Goal: Information Seeking & Learning: Learn about a topic

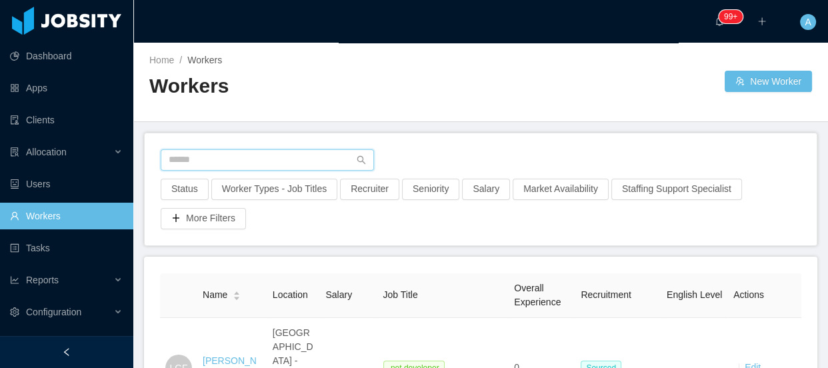
click at [279, 165] on input "text" at bounding box center [267, 159] width 213 height 21
paste input "**********"
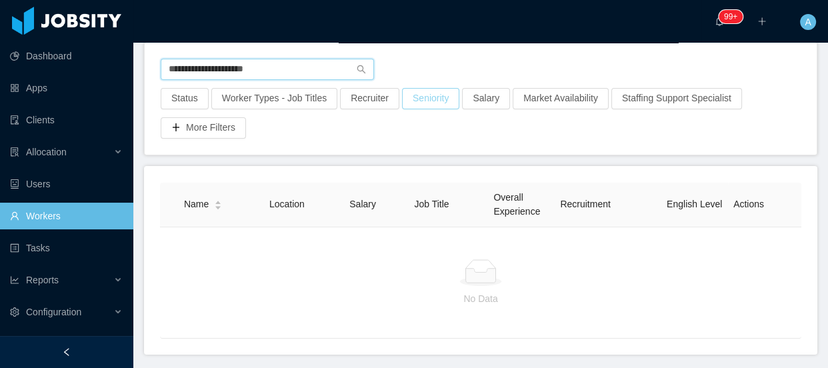
scroll to position [21, 0]
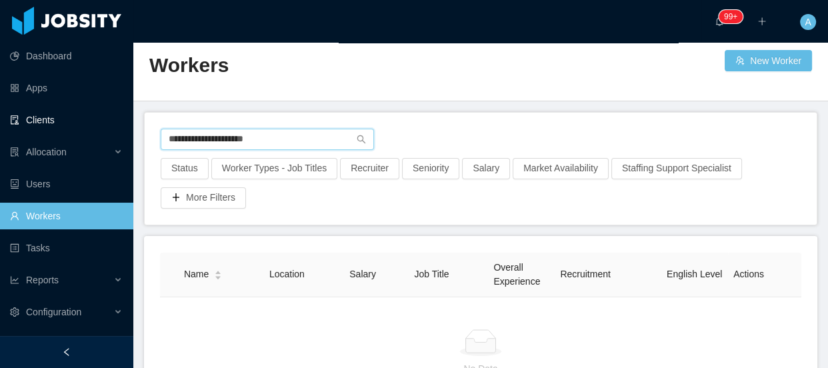
drag, startPoint x: 305, startPoint y: 137, endPoint x: 0, endPoint y: 121, distance: 305.0
click at [0, 121] on section "**********" at bounding box center [414, 184] width 828 height 368
drag, startPoint x: 261, startPoint y: 137, endPoint x: 0, endPoint y: 147, distance: 260.8
click at [0, 147] on section "**********" at bounding box center [414, 184] width 828 height 368
paste input "**********"
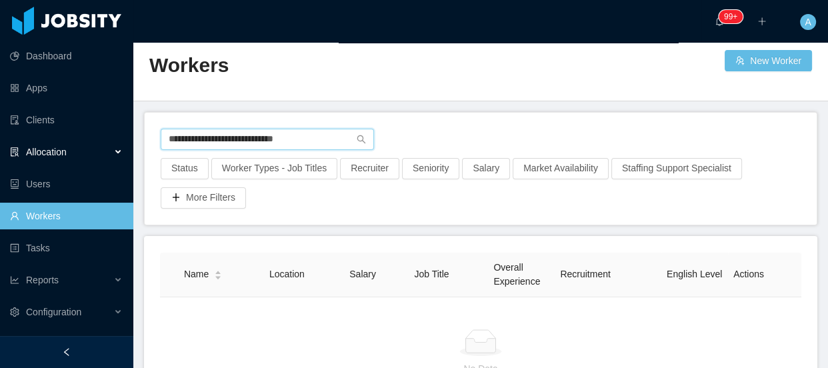
type input "**********"
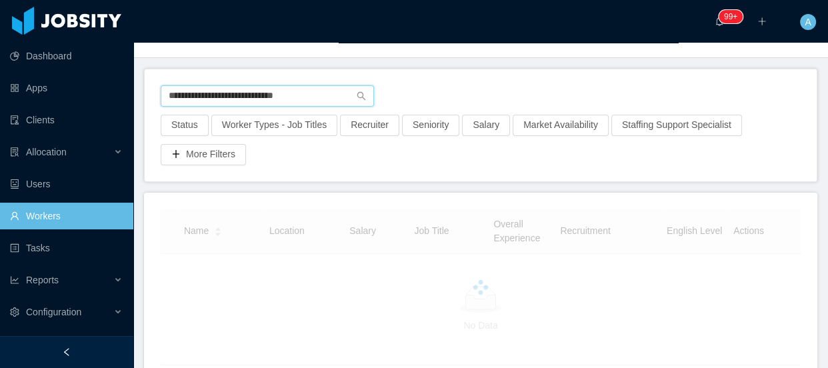
scroll to position [115, 0]
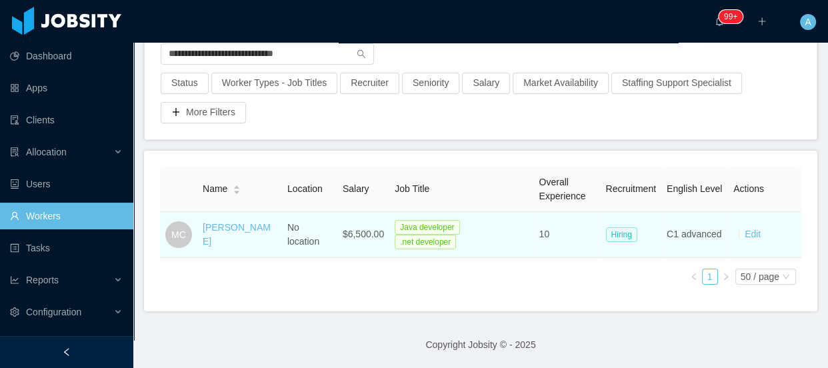
drag, startPoint x: 197, startPoint y: 209, endPoint x: 244, endPoint y: 227, distance: 50.3
click at [244, 227] on td "Matheus Colussi" at bounding box center [239, 235] width 85 height 46
copy link "Matheus Colussi"
click at [227, 222] on link "Matheus Colussi" at bounding box center [237, 234] width 68 height 25
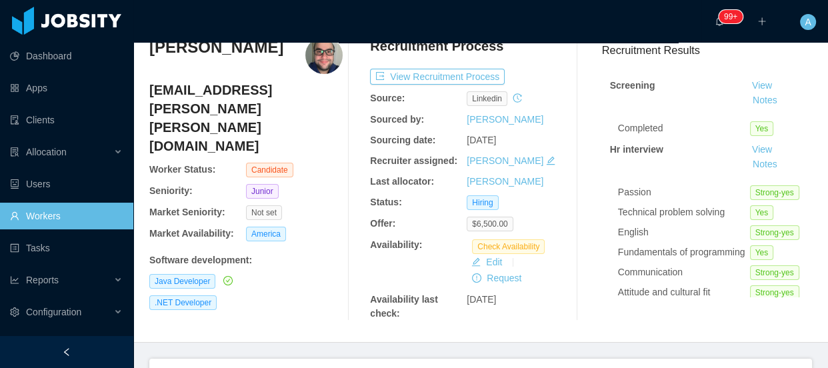
scroll to position [36, 0]
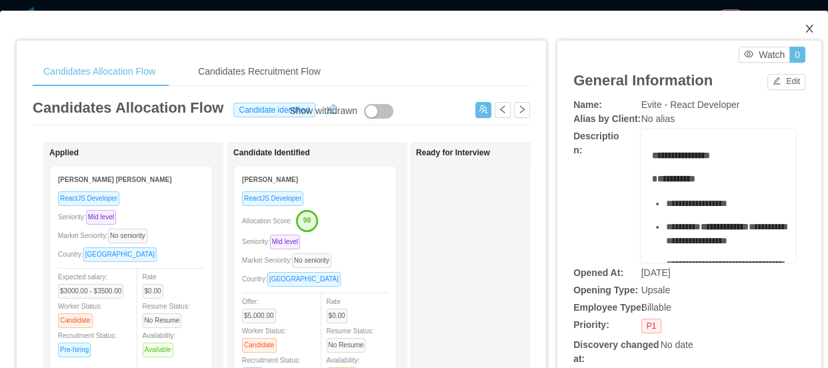
click at [805, 32] on icon "icon: close" at bounding box center [808, 29] width 7 height 8
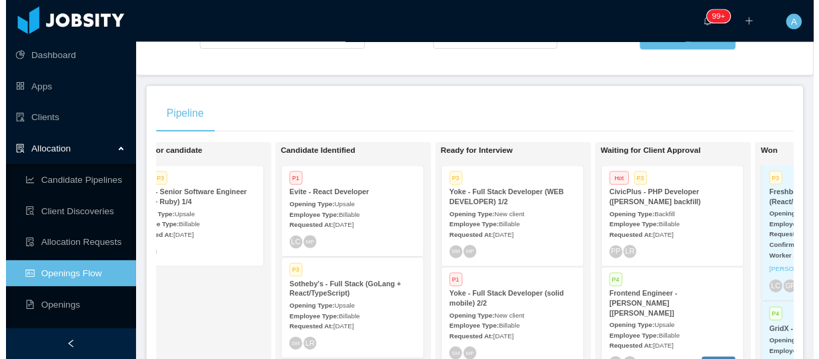
scroll to position [11, 0]
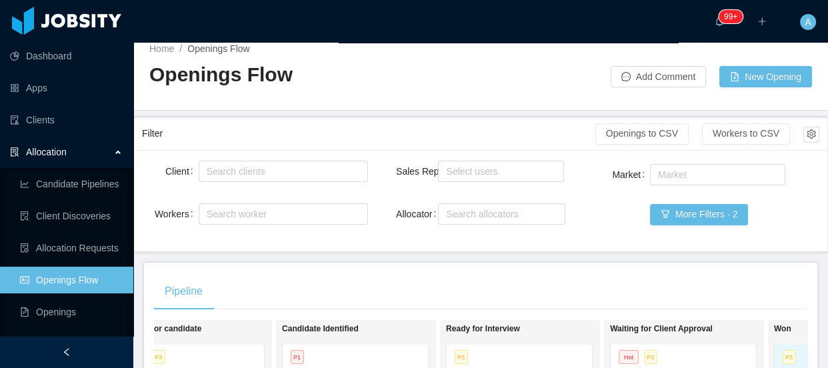
click at [699, 201] on div "Market Market More Filters · 2" at bounding box center [706, 202] width 226 height 82
click at [699, 211] on button "More Filters · 2" at bounding box center [699, 214] width 98 height 21
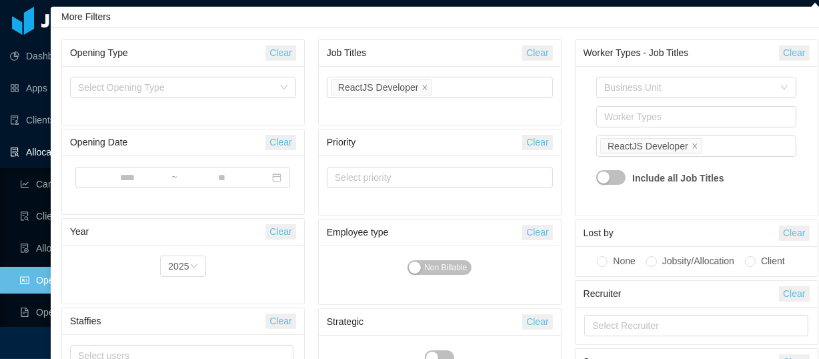
click at [540, 52] on button "Clear" at bounding box center [537, 52] width 30 height 15
click at [472, 89] on div "Select Job Titles" at bounding box center [437, 87] width 204 height 13
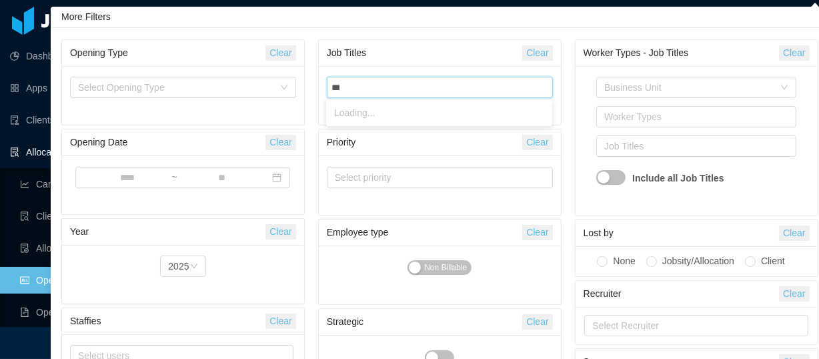
type input "****"
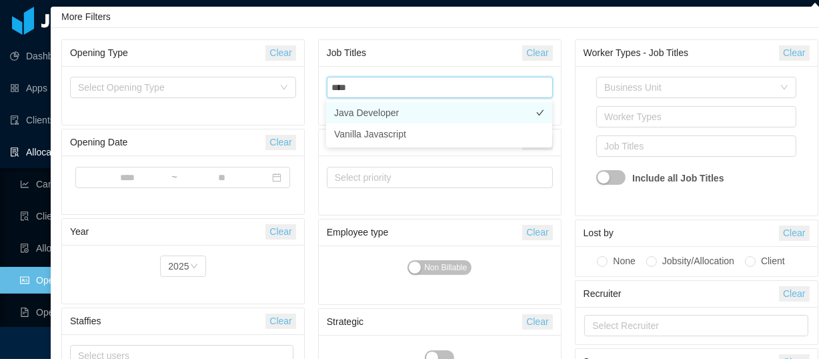
click at [387, 113] on li "Java Developer" at bounding box center [439, 112] width 226 height 21
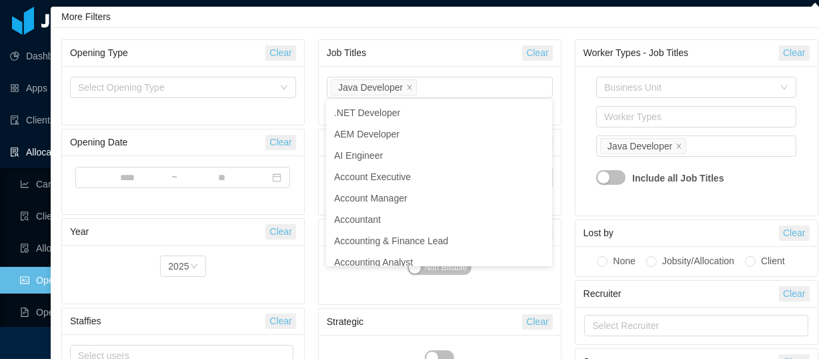
click at [575, 105] on div "Business Unit Worker Types Job Titles Java Developer Include all Job Titles" at bounding box center [696, 140] width 242 height 149
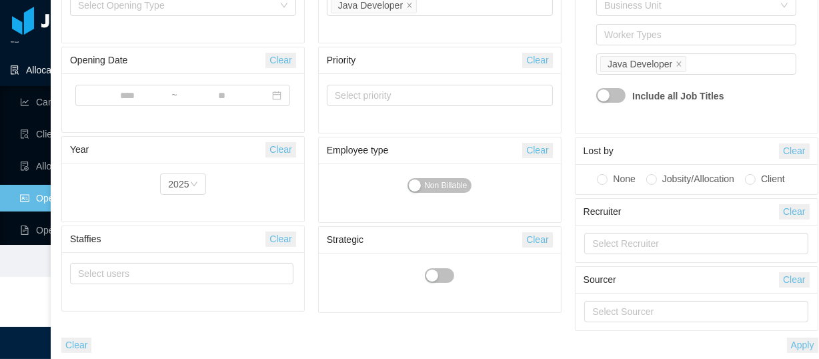
click at [806, 345] on button "Apply" at bounding box center [802, 344] width 31 height 15
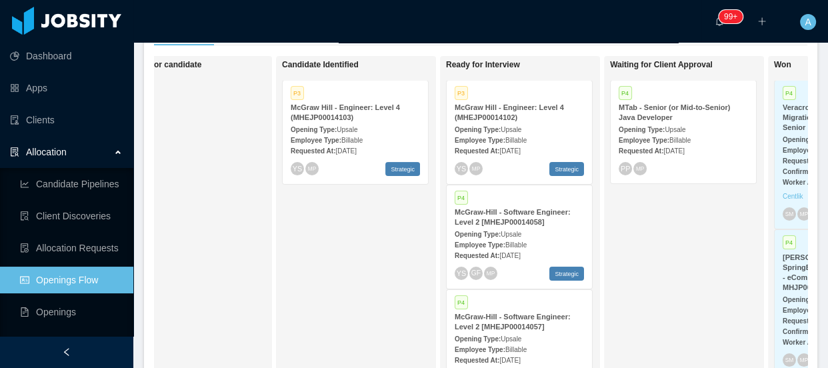
scroll to position [253, 0]
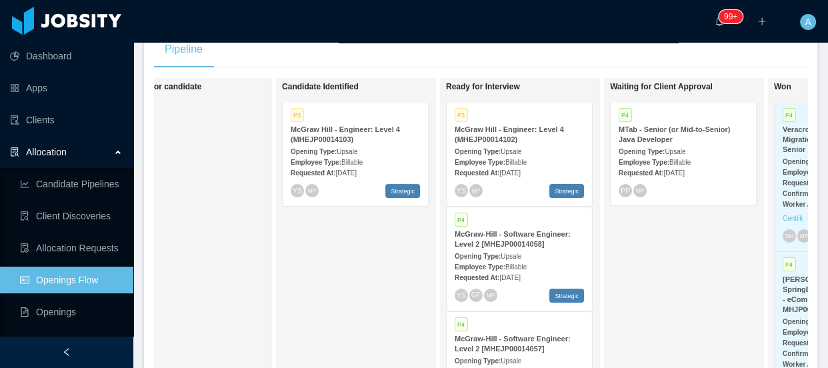
click at [672, 180] on div "P4 MTab - Senior (or Mid-to-Senior) Java Developer Opening Type: Upsale Employe…" at bounding box center [683, 154] width 145 height 103
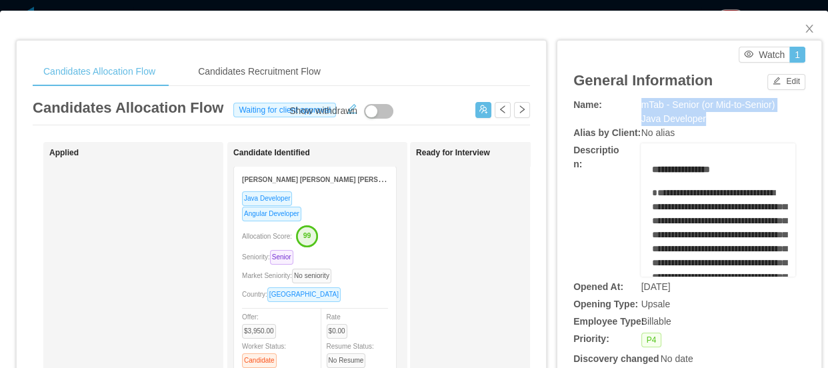
drag, startPoint x: 631, startPoint y: 105, endPoint x: 707, endPoint y: 113, distance: 76.4
click at [707, 113] on div "Name: mTab - Senior (or Mid-to-Senior) Java Developer" at bounding box center [689, 112] width 232 height 28
copy div "mTab - Senior (or Mid-to-Senior) Java Developer"
click at [805, 31] on span "Close" at bounding box center [809, 29] width 37 height 37
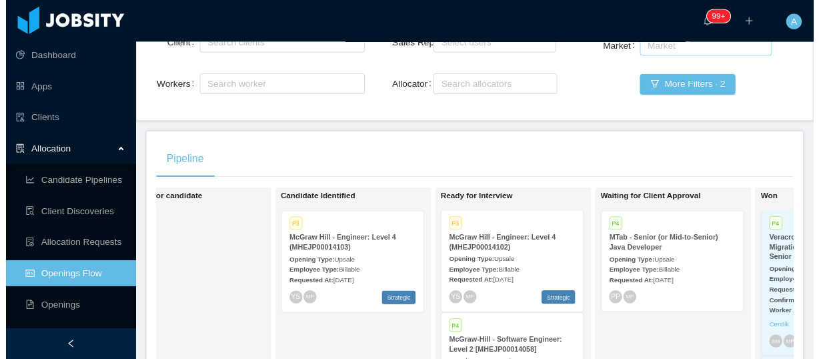
scroll to position [11, 0]
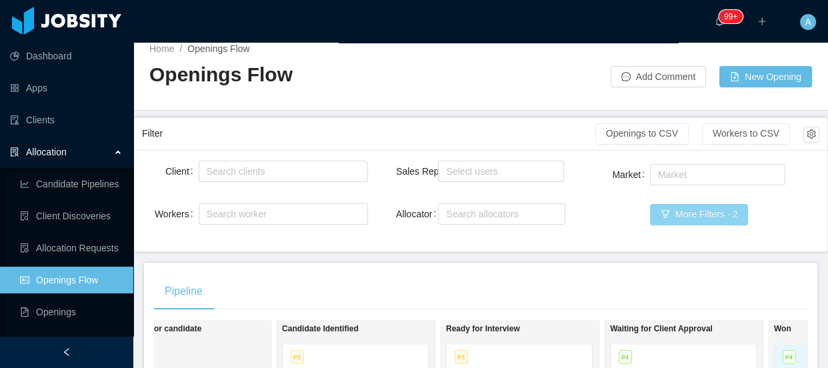
drag, startPoint x: 697, startPoint y: 221, endPoint x: 646, endPoint y: 191, distance: 59.2
click at [695, 222] on button "More Filters · 2" at bounding box center [699, 214] width 98 height 21
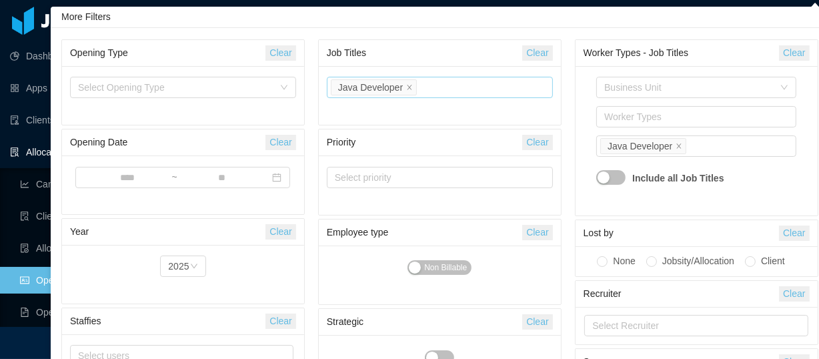
drag, startPoint x: 539, startPoint y: 53, endPoint x: 417, endPoint y: 85, distance: 125.5
click at [538, 53] on button "Clear" at bounding box center [537, 52] width 30 height 15
click at [417, 87] on div "Select Job Titles Java Developer" at bounding box center [438, 87] width 214 height 20
type input "*"
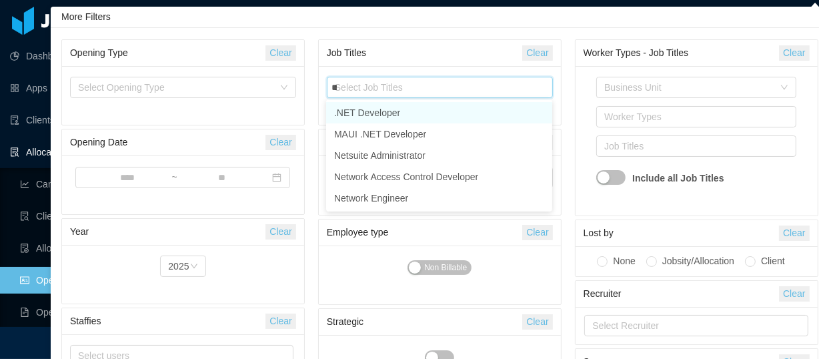
type input "****"
click at [393, 115] on li ".NET Developer" at bounding box center [439, 112] width 226 height 21
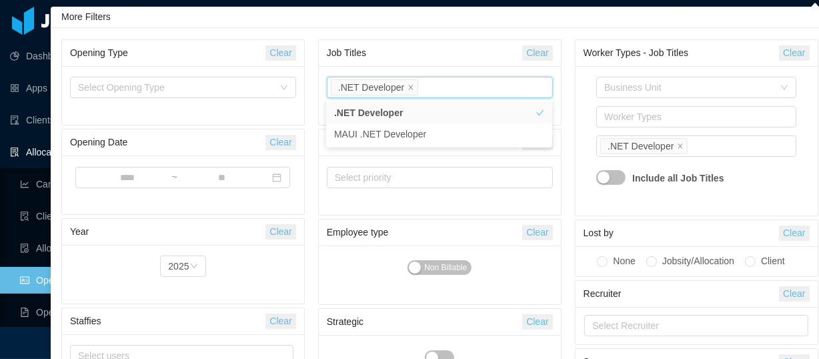
click at [579, 89] on div "Business Unit Worker Types Job Titles .NET Developer Include all Job Titles" at bounding box center [696, 140] width 242 height 149
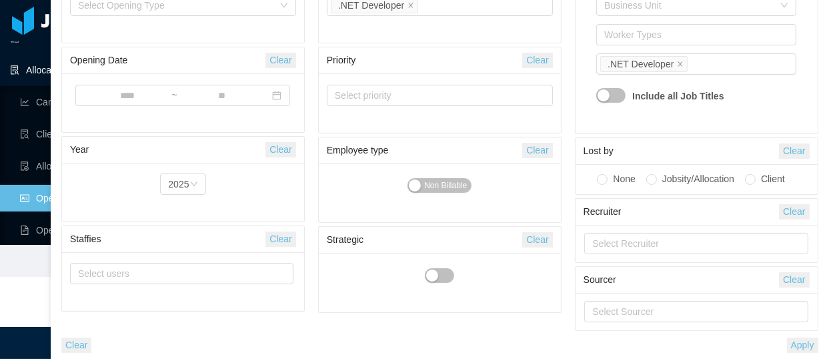
click at [800, 347] on button "Apply" at bounding box center [802, 344] width 31 height 15
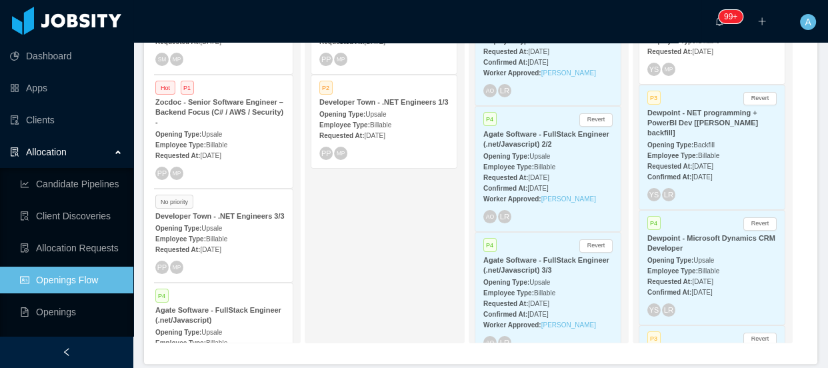
scroll to position [0, 519]
click at [422, 133] on div "Requested At: Aug 14th, 2025" at bounding box center [381, 135] width 129 height 14
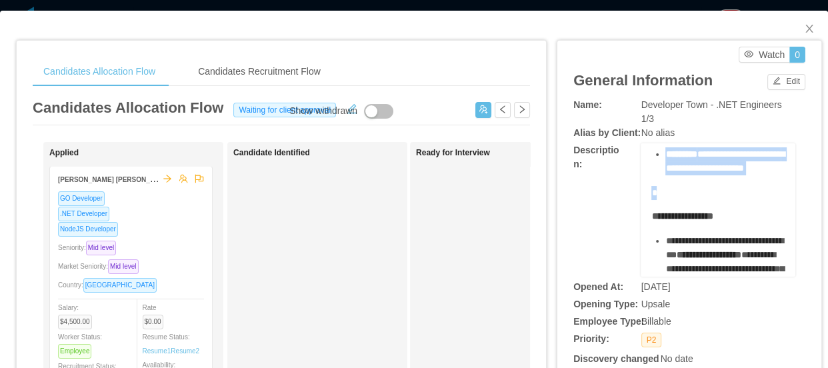
scroll to position [181, 0]
drag, startPoint x: 641, startPoint y: 197, endPoint x: 727, endPoint y: 191, distance: 85.5
click at [727, 191] on div "**********" at bounding box center [718, 209] width 155 height 133
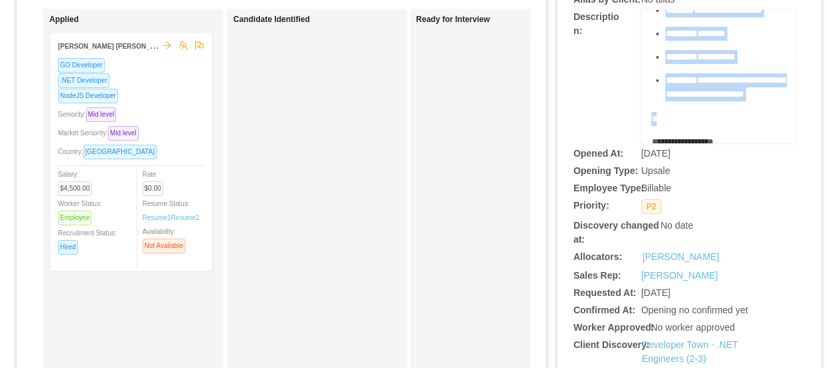
scroll to position [0, 0]
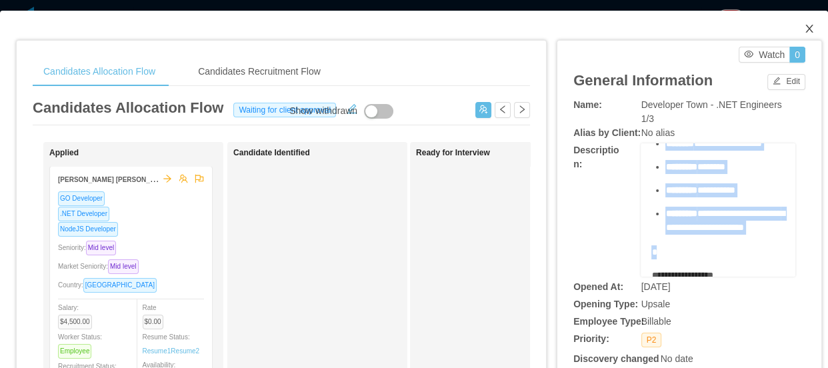
click at [806, 30] on span "Close" at bounding box center [809, 29] width 37 height 37
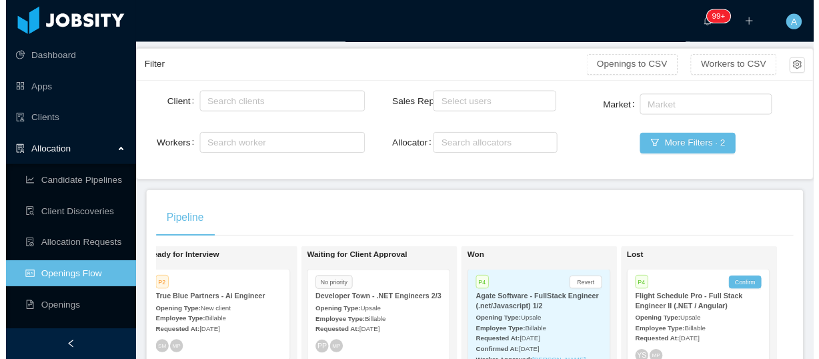
scroll to position [72, 0]
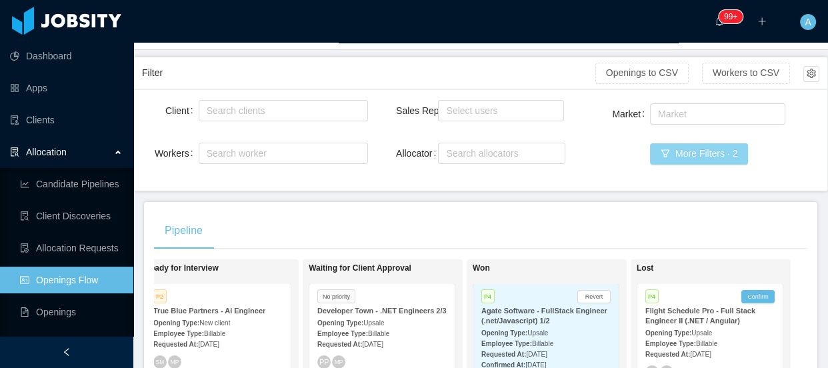
click at [661, 149] on button "More Filters · 2" at bounding box center [699, 153] width 98 height 21
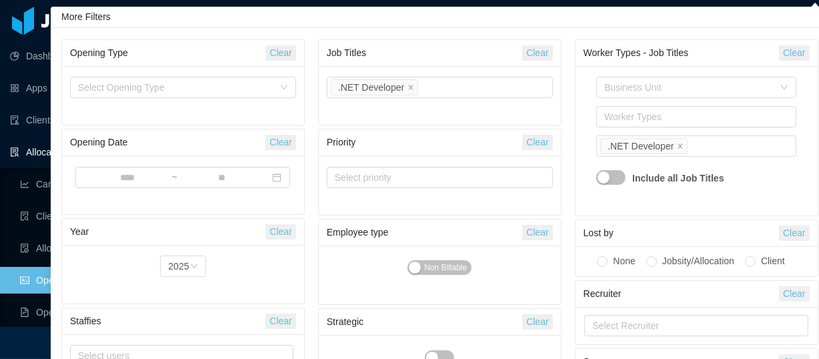
click at [546, 59] on button "Clear" at bounding box center [537, 52] width 30 height 15
click at [454, 83] on div "Select Job Titles" at bounding box center [437, 87] width 204 height 13
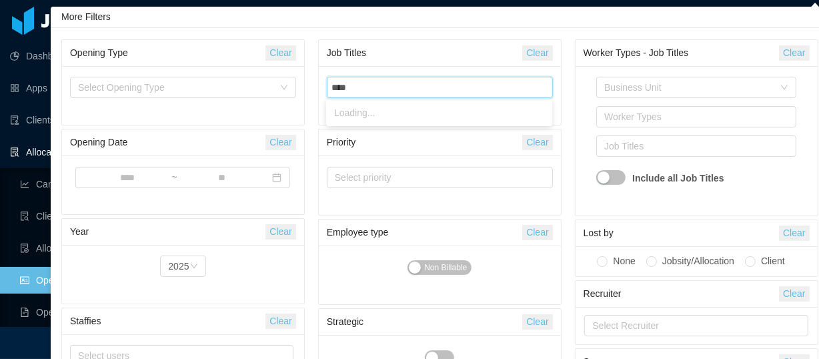
type input "*****"
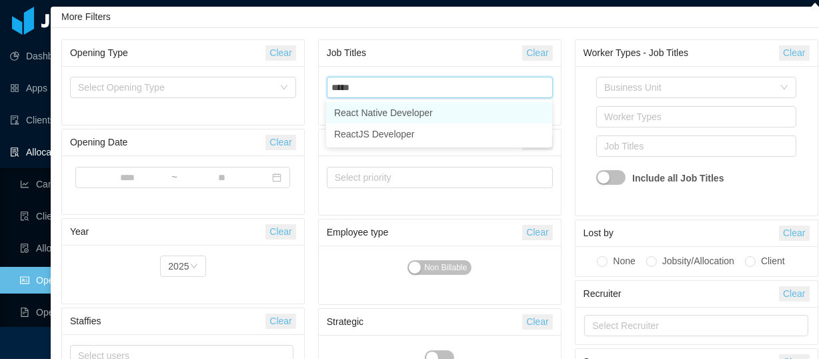
click at [380, 140] on li "ReactJS Developer" at bounding box center [439, 133] width 226 height 21
click at [599, 119] on div "Worker Types" at bounding box center [696, 116] width 200 height 21
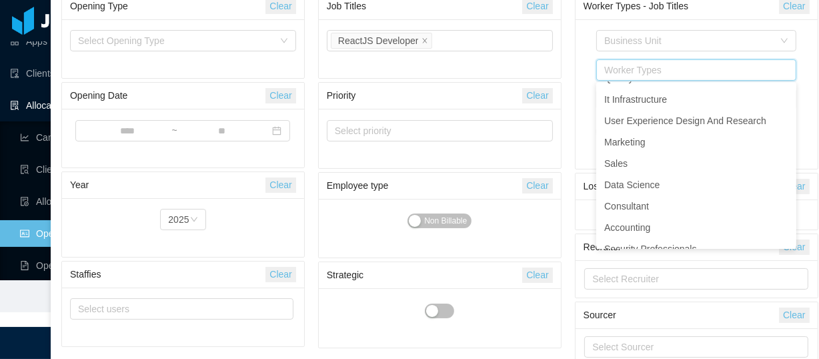
scroll to position [82, 0]
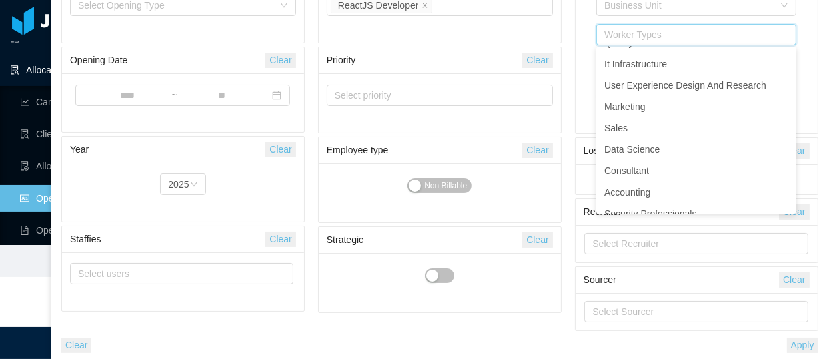
click at [809, 349] on button "Apply" at bounding box center [802, 344] width 31 height 15
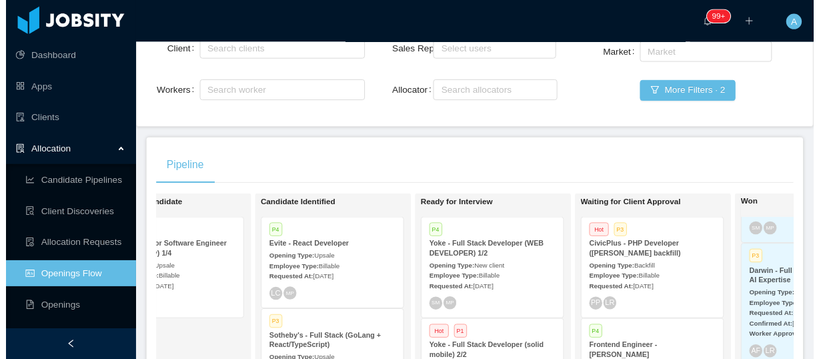
scroll to position [133, 0]
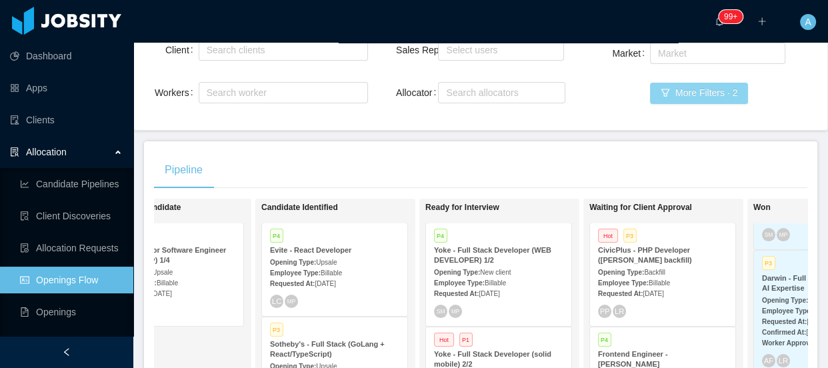
click at [679, 99] on button "More Filters · 2" at bounding box center [699, 93] width 98 height 21
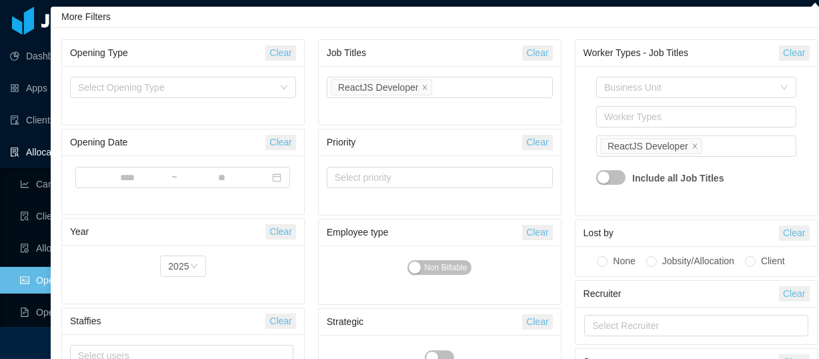
click at [527, 56] on button "Clear" at bounding box center [537, 52] width 30 height 15
click at [499, 89] on div "Select Job Titles" at bounding box center [437, 87] width 204 height 13
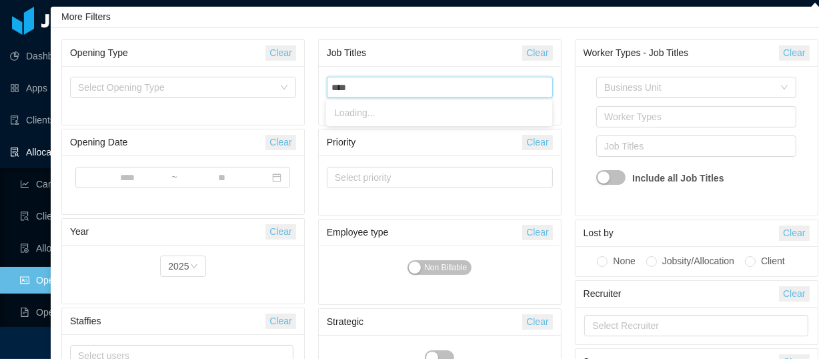
type input "****"
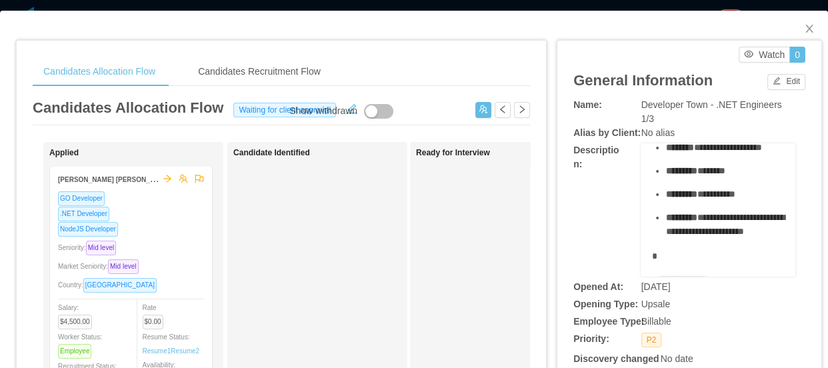
scroll to position [121, 0]
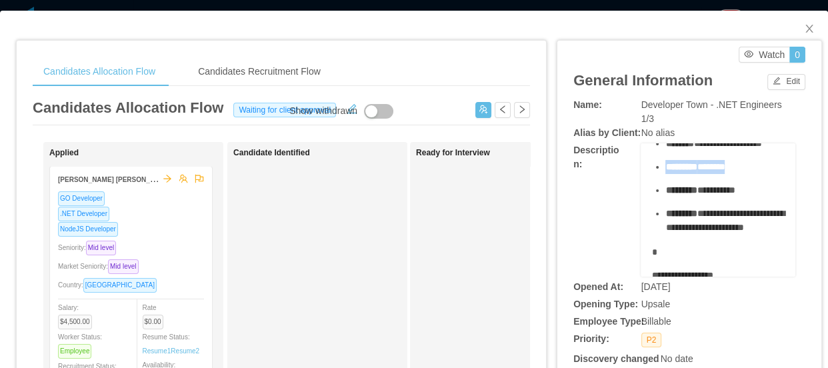
drag, startPoint x: 740, startPoint y: 166, endPoint x: 684, endPoint y: 175, distance: 56.7
click at [655, 168] on ul "**********" at bounding box center [718, 173] width 134 height 121
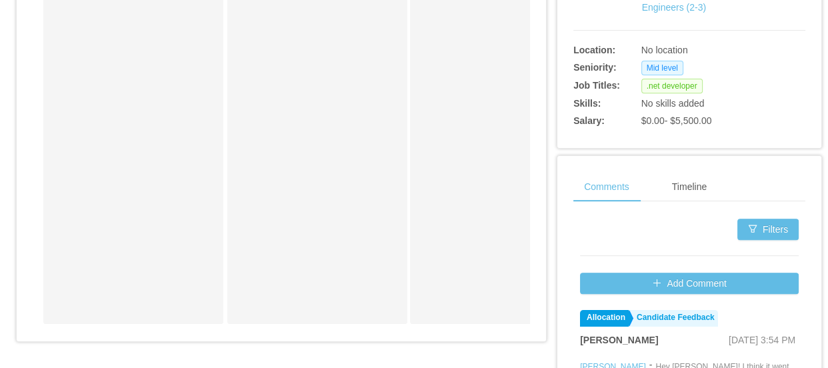
scroll to position [659, 0]
